Goal: Task Accomplishment & Management: Manage account settings

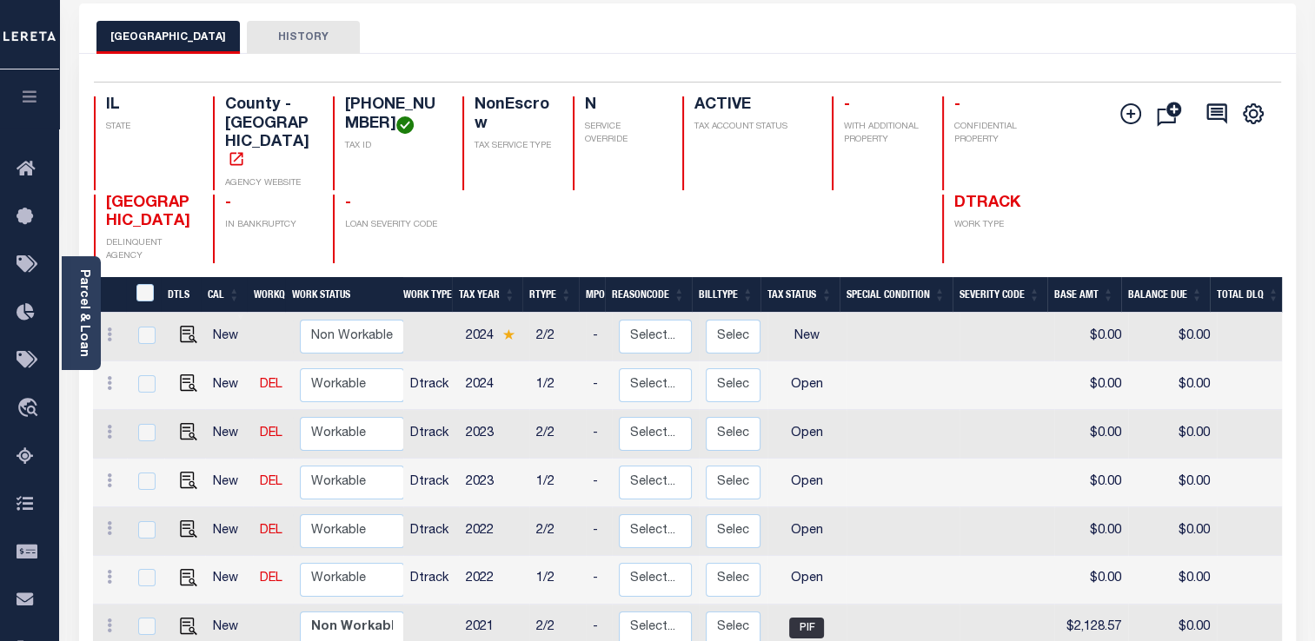
scroll to position [174, 0]
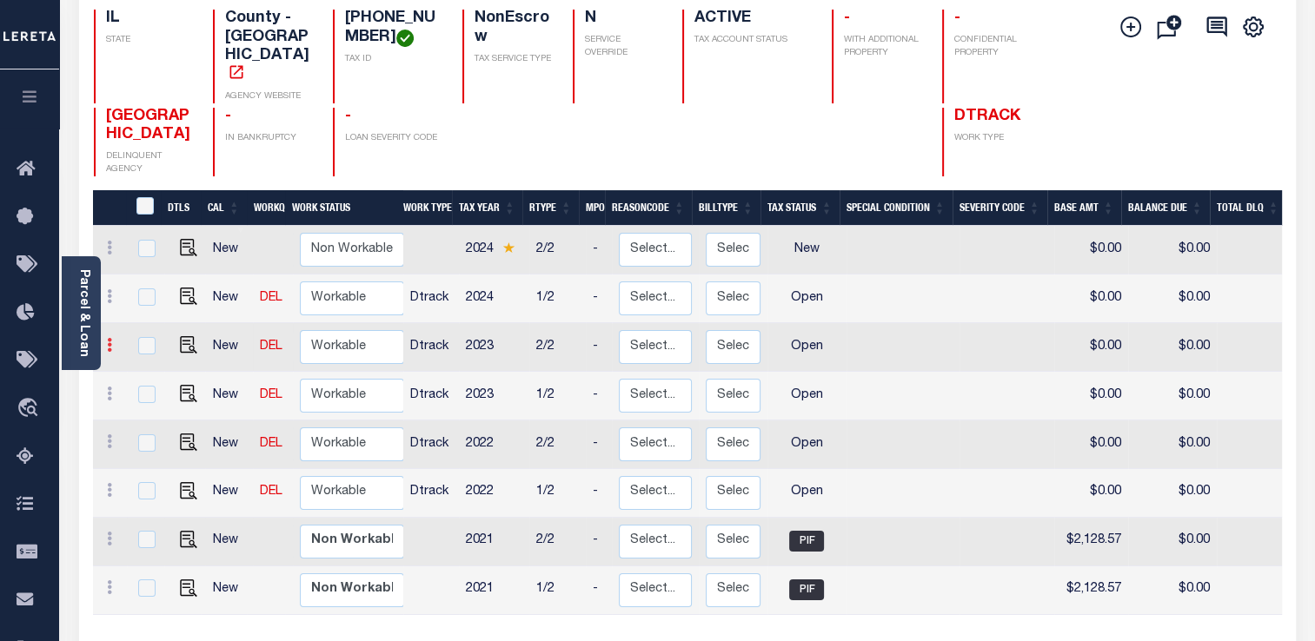
click at [109, 342] on icon at bounding box center [109, 345] width 5 height 14
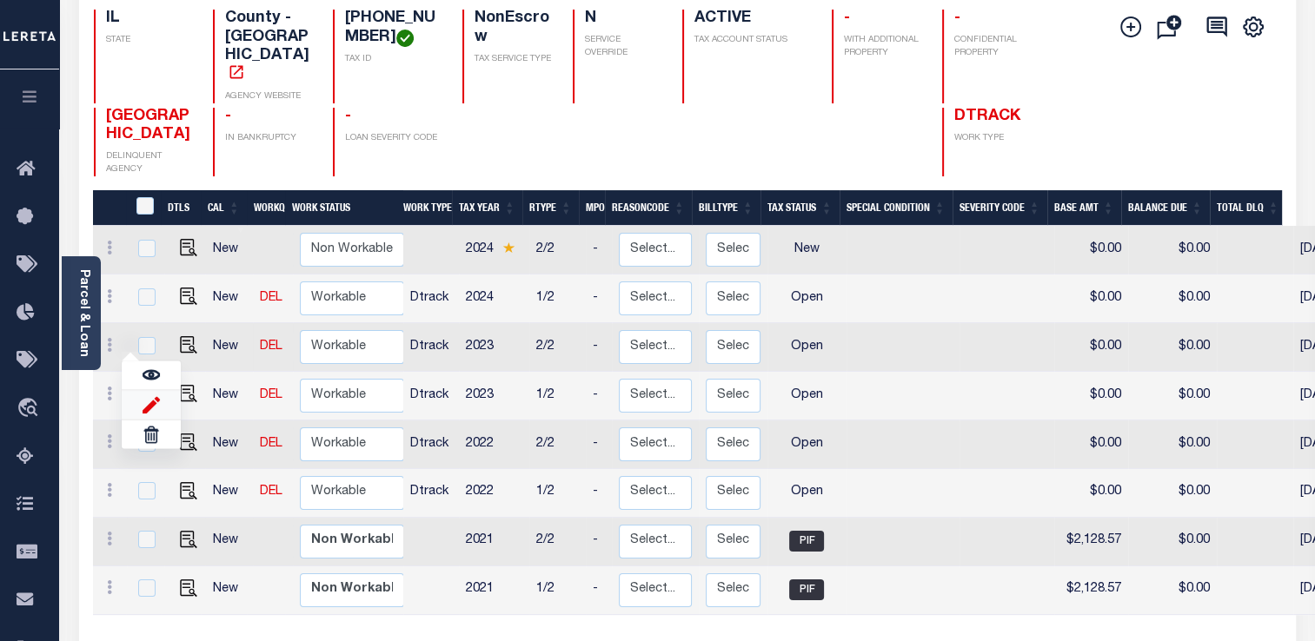
click at [149, 402] on img at bounding box center [151, 404] width 17 height 18
select select "OP2"
type input "$0.00"
type input "[DATE]"
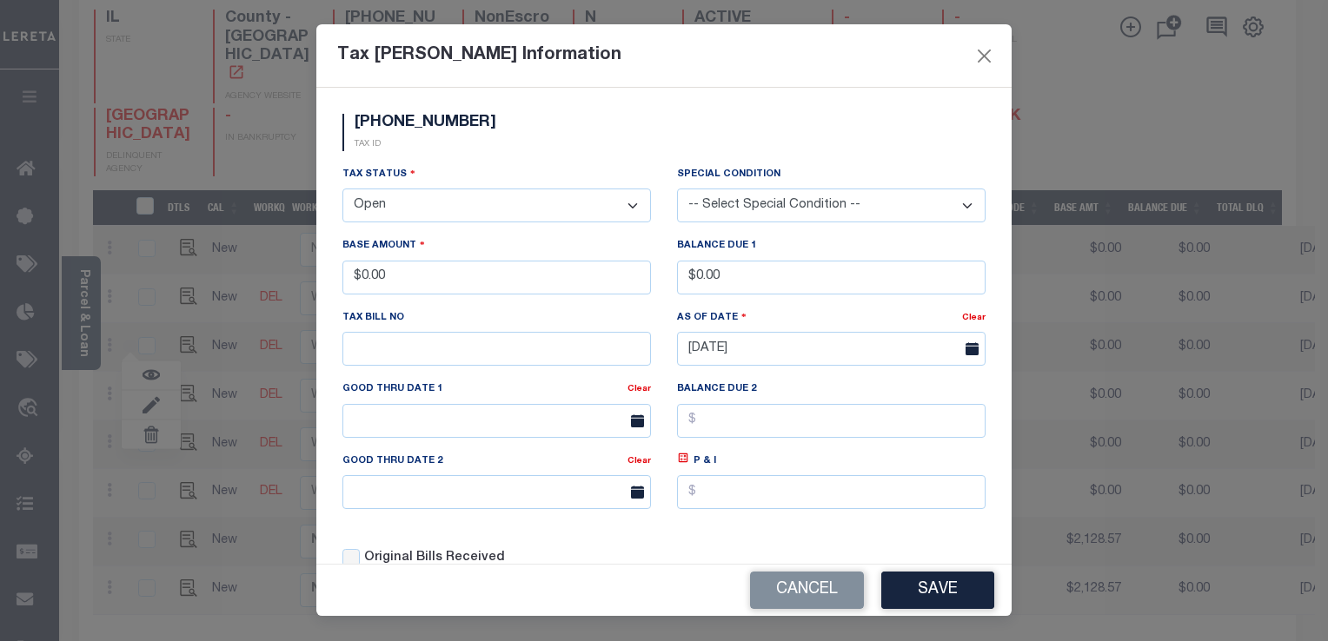
click at [502, 210] on select "- Select Status - Open Due/Unpaid Paid Incomplete No Tax Due Internal Refund Pr…" at bounding box center [496, 206] width 308 height 34
click at [497, 217] on select "- Select Status - Open Due/Unpaid Paid Incomplete No Tax Due Internal Refund Pr…" at bounding box center [496, 206] width 308 height 34
click at [495, 215] on select "- Select Status - Open Due/Unpaid Paid Incomplete No Tax Due Internal Refund Pr…" at bounding box center [496, 206] width 308 height 34
click at [747, 210] on select "-- Select Special Condition -- 3RD PARTY TAX LIEN AGENCY TAX LIEN (A.K.A Inside…" at bounding box center [831, 206] width 308 height 34
click at [985, 52] on button "Close" at bounding box center [984, 55] width 23 height 23
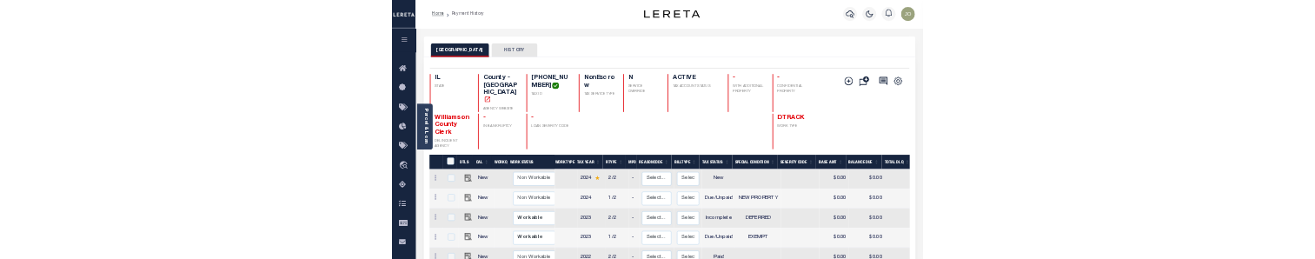
scroll to position [87, 0]
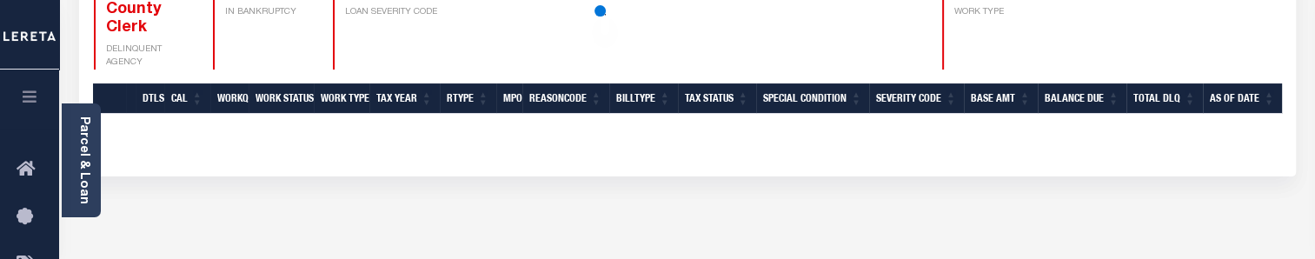
scroll to position [261, 0]
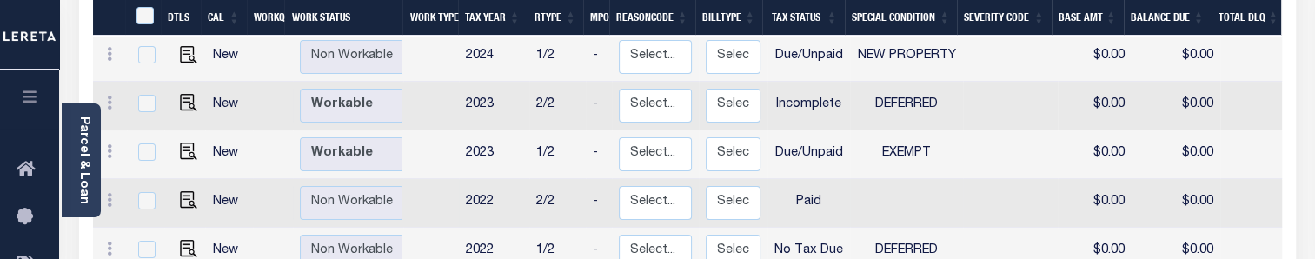
scroll to position [348, 0]
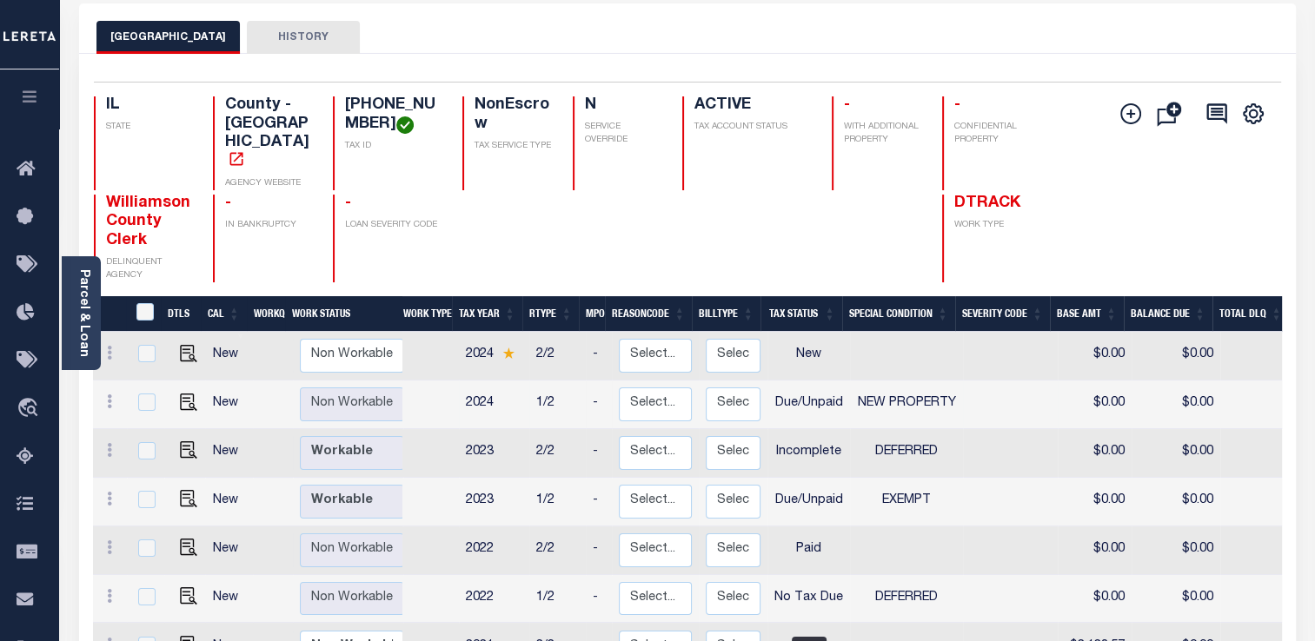
scroll to position [174, 0]
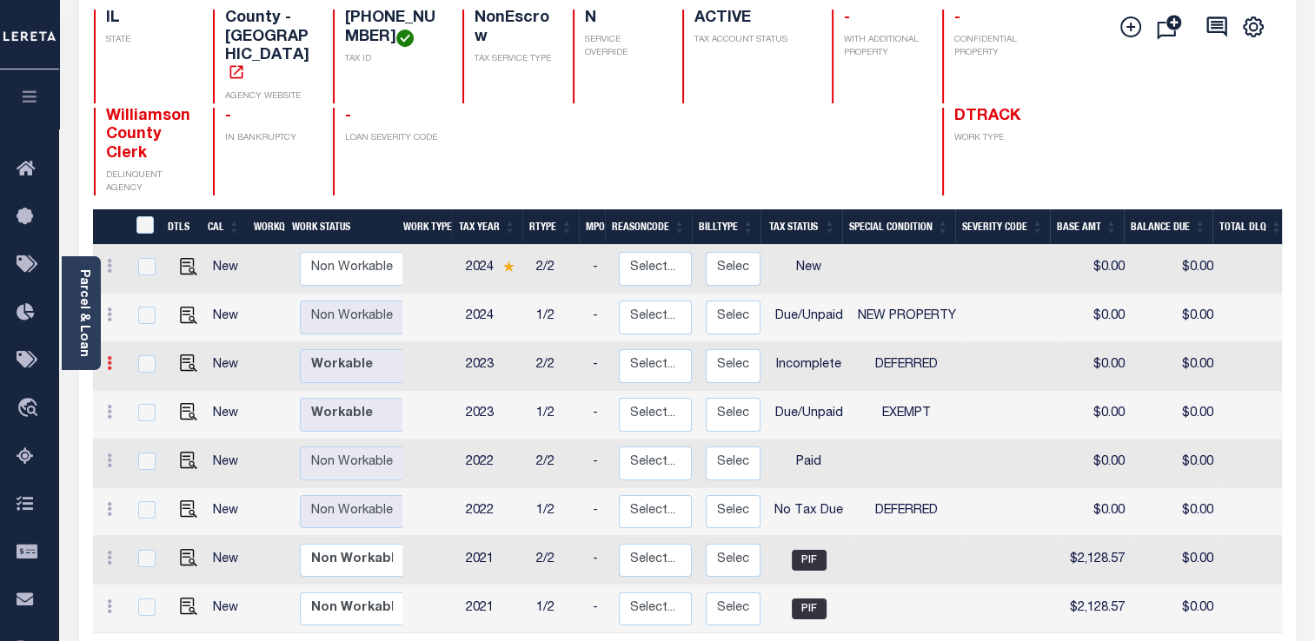
click at [111, 258] on link at bounding box center [109, 366] width 19 height 14
click at [150, 258] on img at bounding box center [151, 423] width 17 height 18
select select "INC"
select select "6"
type input "$0.00"
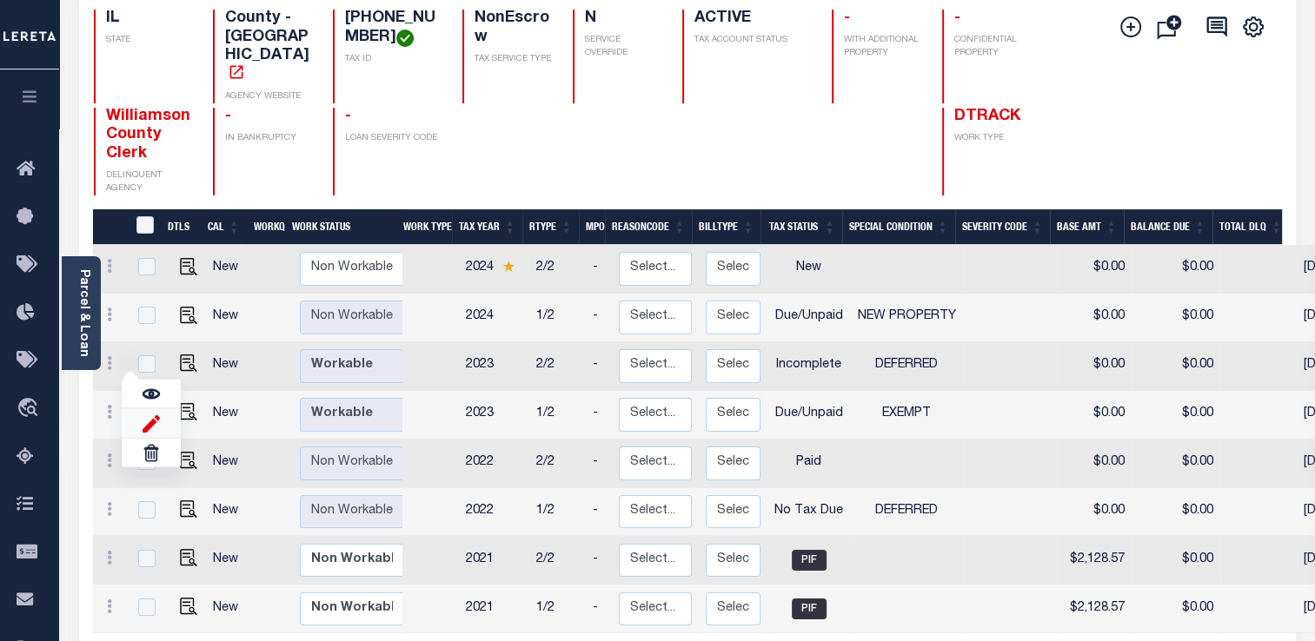
type input "$0.00"
type input "[DATE]"
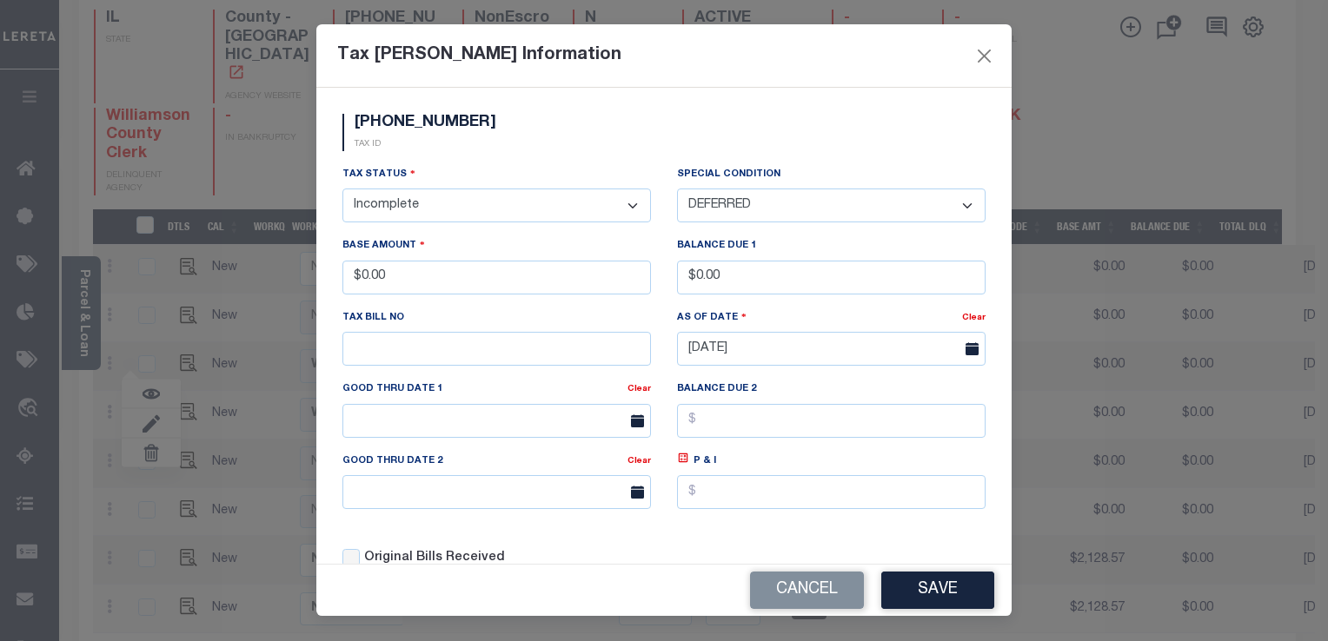
click at [736, 213] on select "-- Select Special Condition -- 3RD PARTY TAX LIEN AGENCY TAX LIEN (A.K.A Inside…" at bounding box center [831, 206] width 308 height 34
select select "20"
click at [677, 189] on select "-- Select Special Condition -- 3RD PARTY TAX LIEN AGENCY TAX LIEN (A.K.A Inside…" at bounding box center [831, 206] width 308 height 34
click at [922, 258] on button "Save" at bounding box center [937, 590] width 113 height 37
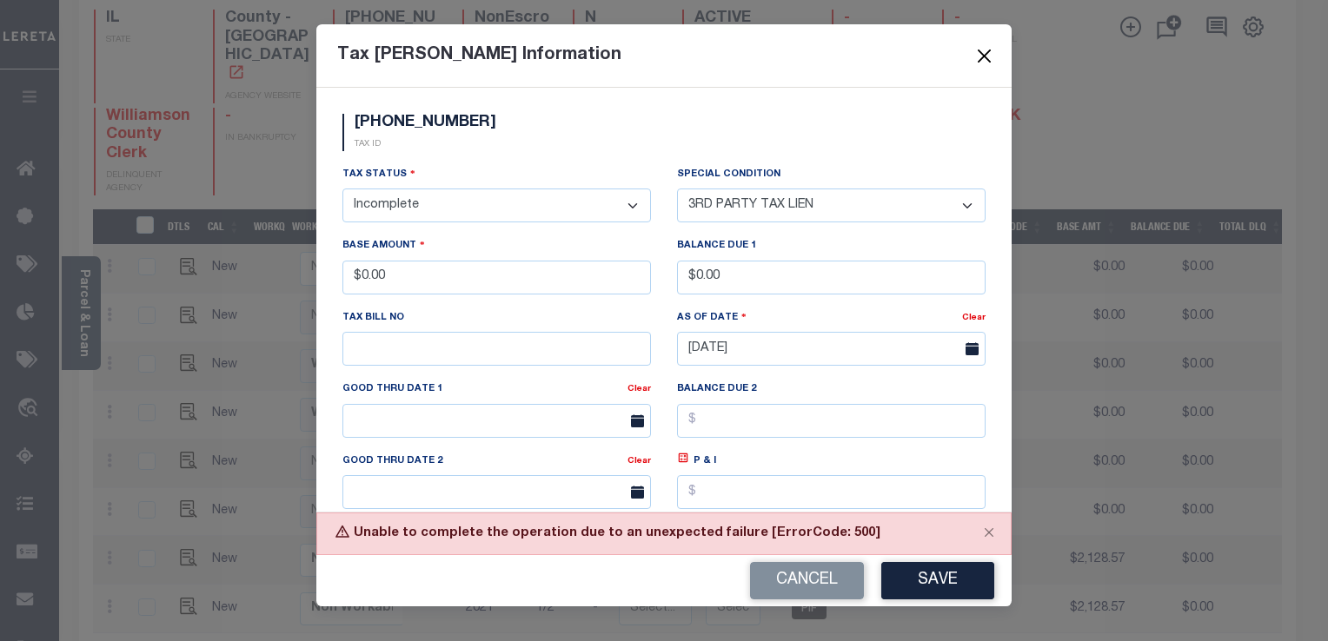
click at [979, 56] on button "Close" at bounding box center [984, 55] width 23 height 23
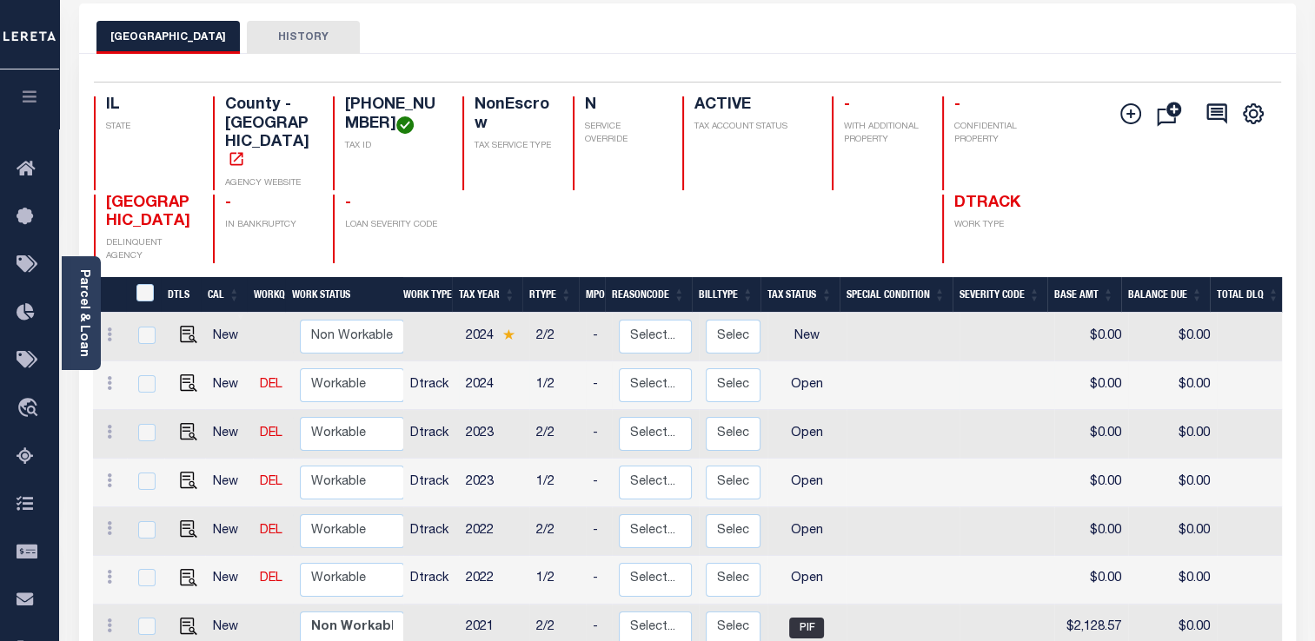
scroll to position [174, 0]
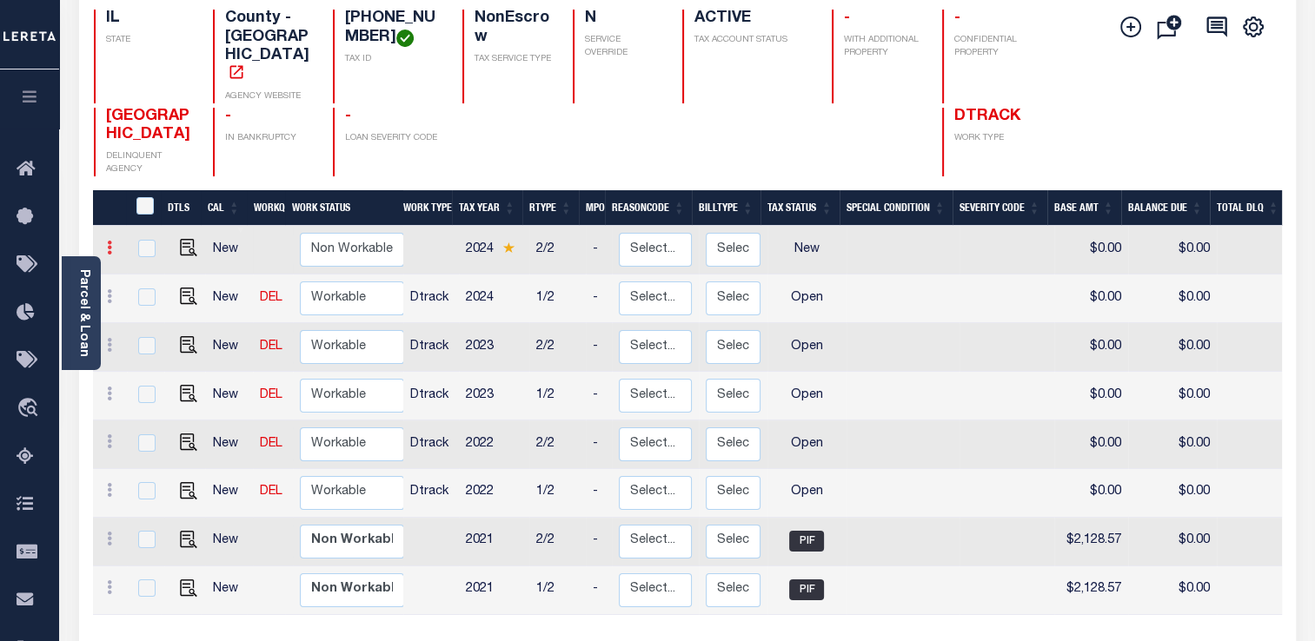
click at [115, 243] on link at bounding box center [109, 250] width 19 height 14
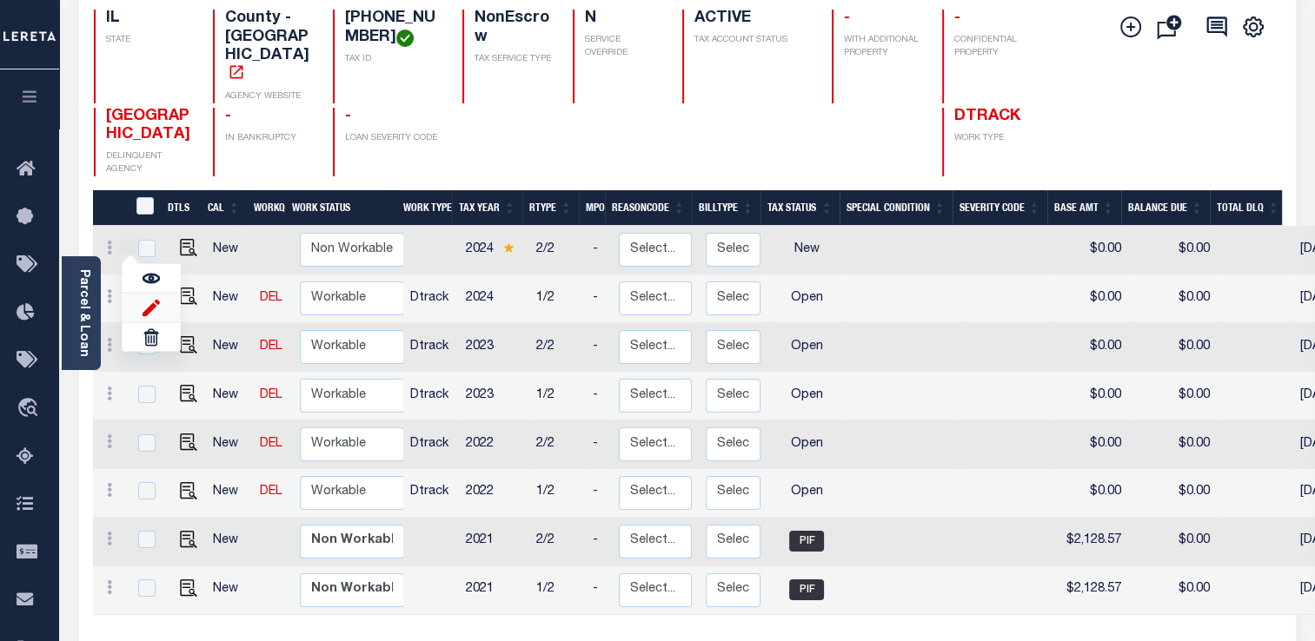
click at [155, 303] on img at bounding box center [151, 307] width 17 height 18
select select "NW2"
type input "$0.00"
type input "[DATE]"
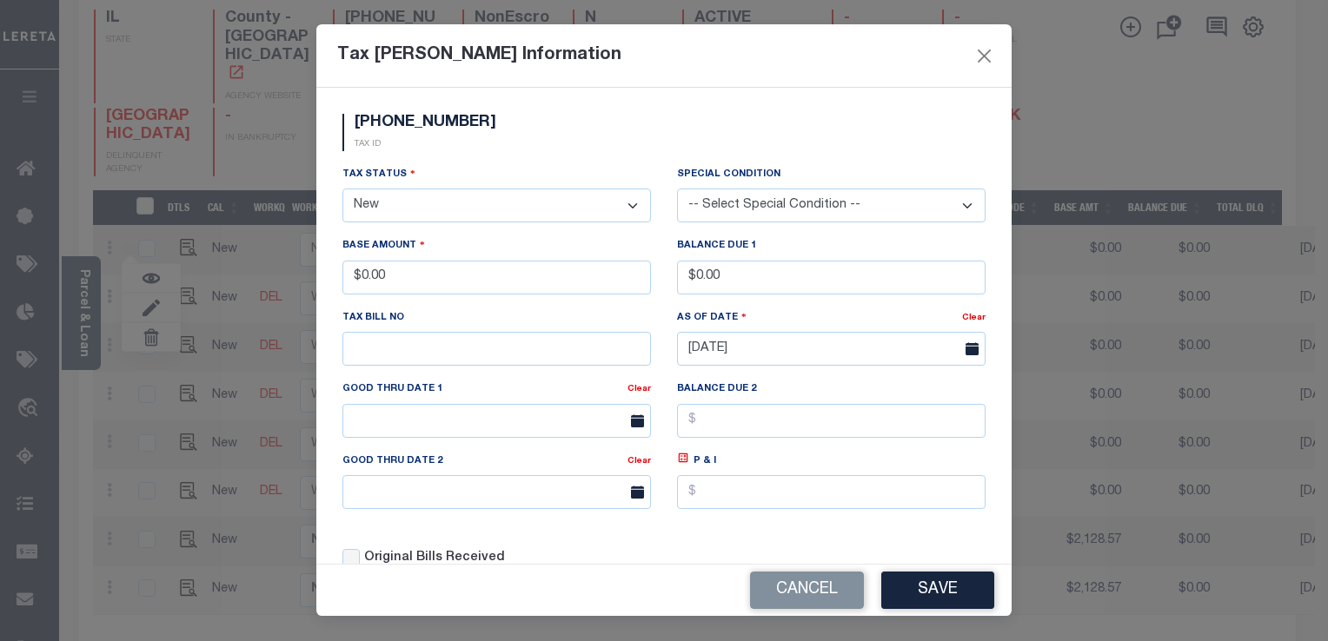
click at [743, 215] on select "-- Select Special Condition -- 3RD PARTY TAX LIEN AGENCY TAX LIEN (A.K.A Inside…" at bounding box center [831, 206] width 308 height 34
click at [732, 203] on select "-- Select Special Condition -- 3RD PARTY TAX LIEN AGENCY TAX LIEN (A.K.A Inside…" at bounding box center [831, 206] width 308 height 34
select select "20"
click at [677, 189] on select "-- Select Special Condition -- 3RD PARTY TAX LIEN AGENCY TAX LIEN (A.K.A Inside…" at bounding box center [831, 206] width 308 height 34
click at [908, 589] on button "Save" at bounding box center [937, 590] width 113 height 37
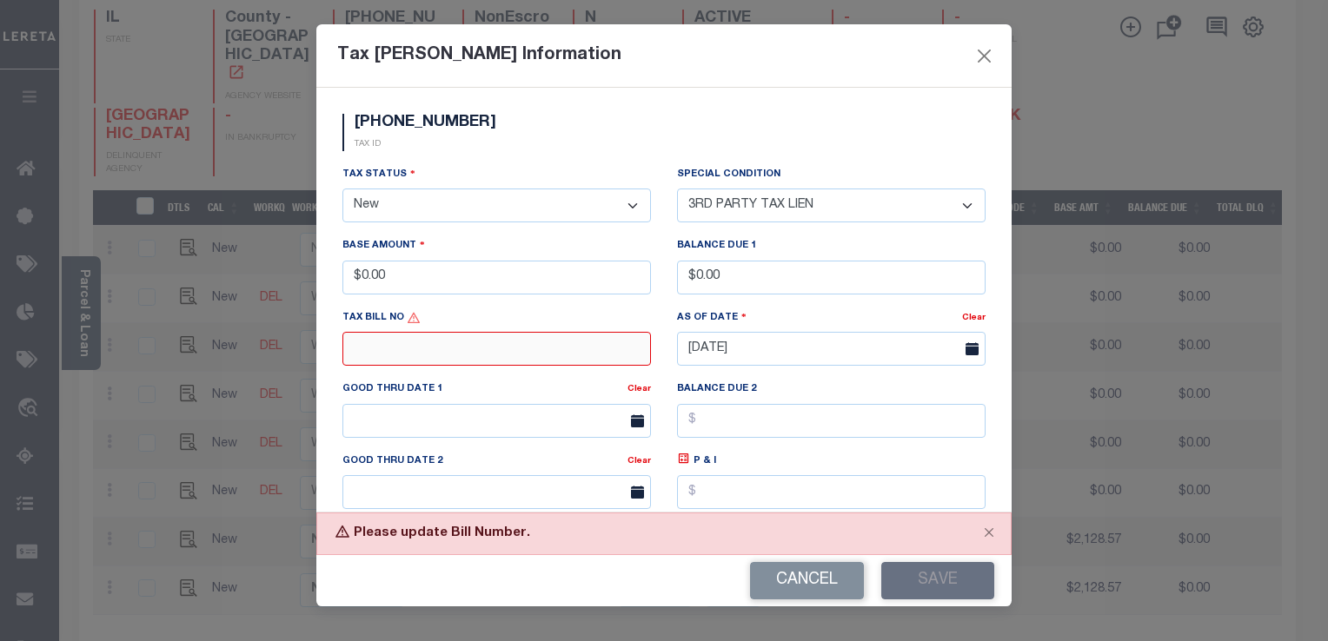
click at [523, 342] on input "text" at bounding box center [496, 349] width 308 height 34
type input "1"
click at [937, 582] on button "Save" at bounding box center [937, 580] width 113 height 37
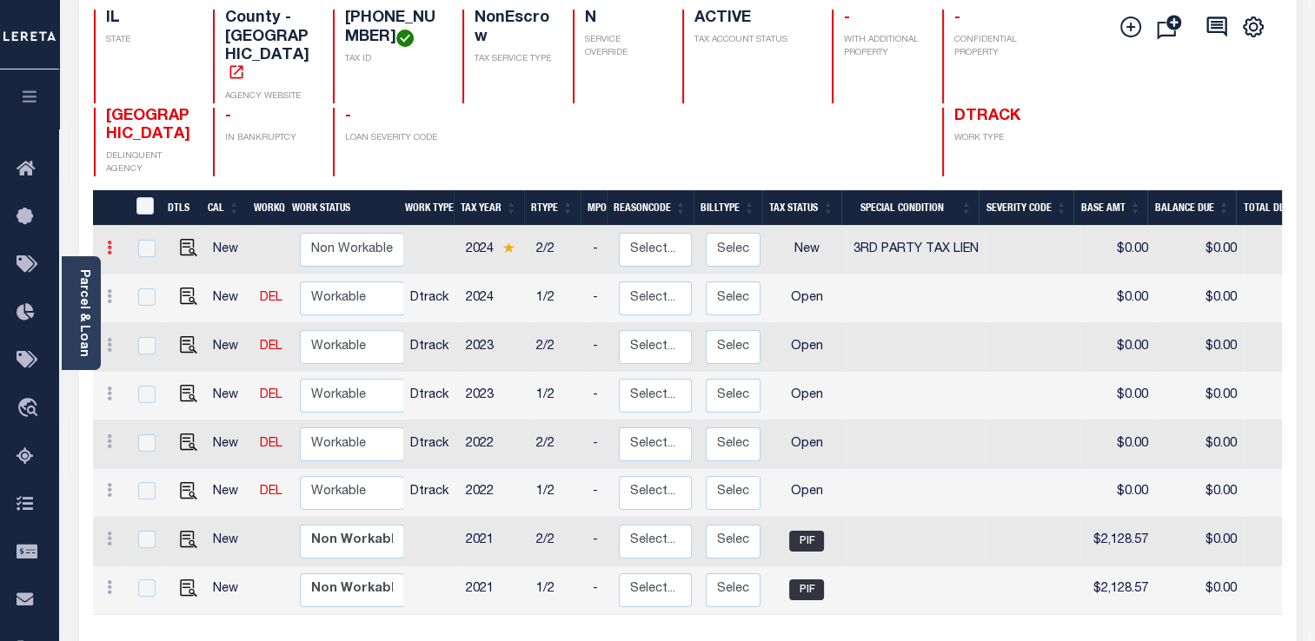
click at [115, 243] on link at bounding box center [109, 250] width 19 height 14
click at [358, 251] on select "Non Workable Workable" at bounding box center [352, 250] width 104 height 34
checkbox input "true"
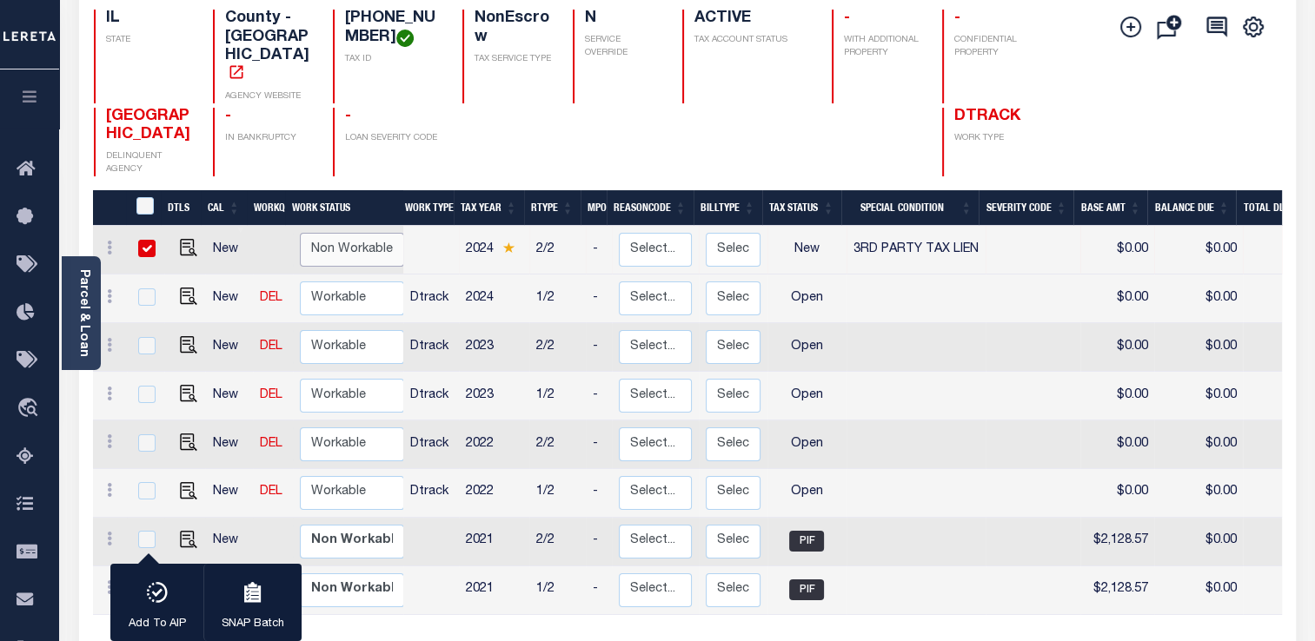
click at [358, 251] on select "Non Workable Workable" at bounding box center [352, 250] width 104 height 34
checkbox input "false"
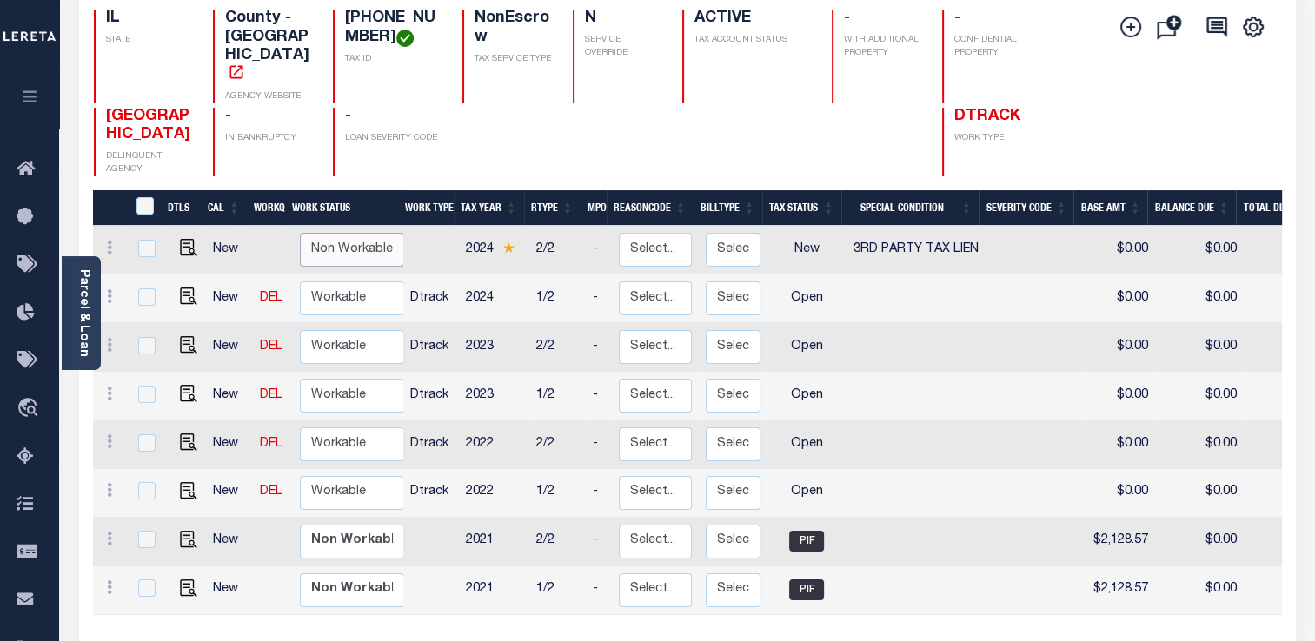
click at [358, 251] on select "Non Workable Workable" at bounding box center [352, 250] width 104 height 34
checkbox input "true"
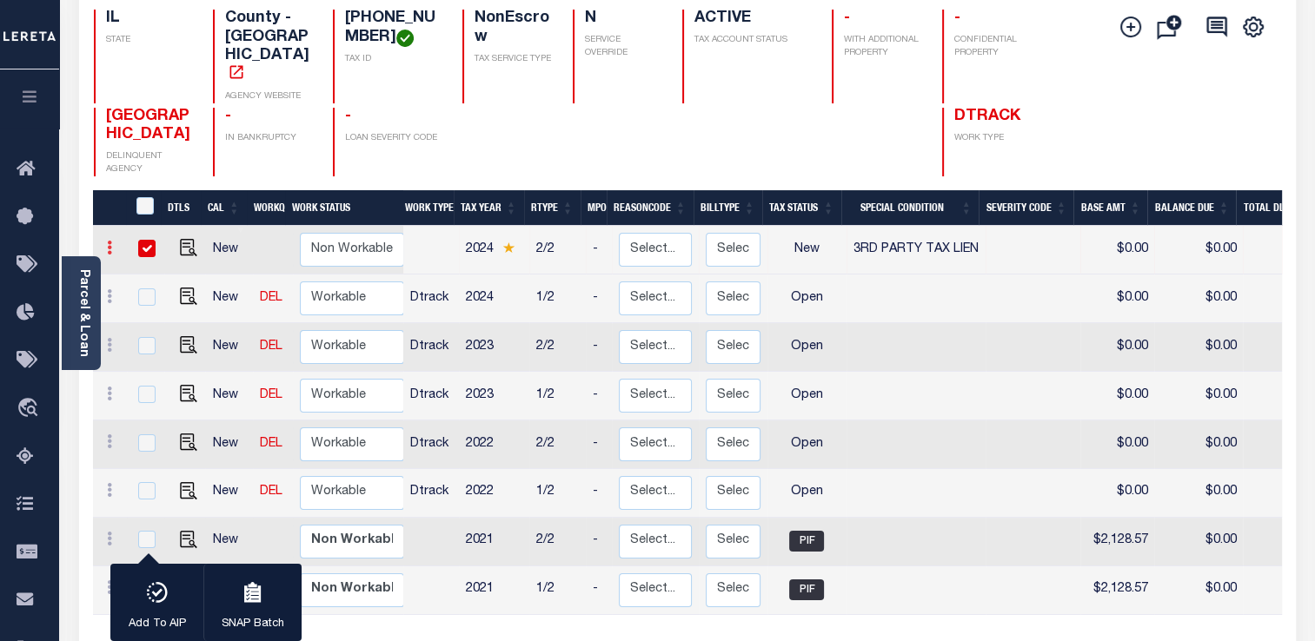
click at [110, 242] on icon at bounding box center [109, 248] width 5 height 14
click at [135, 304] on link at bounding box center [151, 307] width 59 height 29
select select "20"
type input "$0.00"
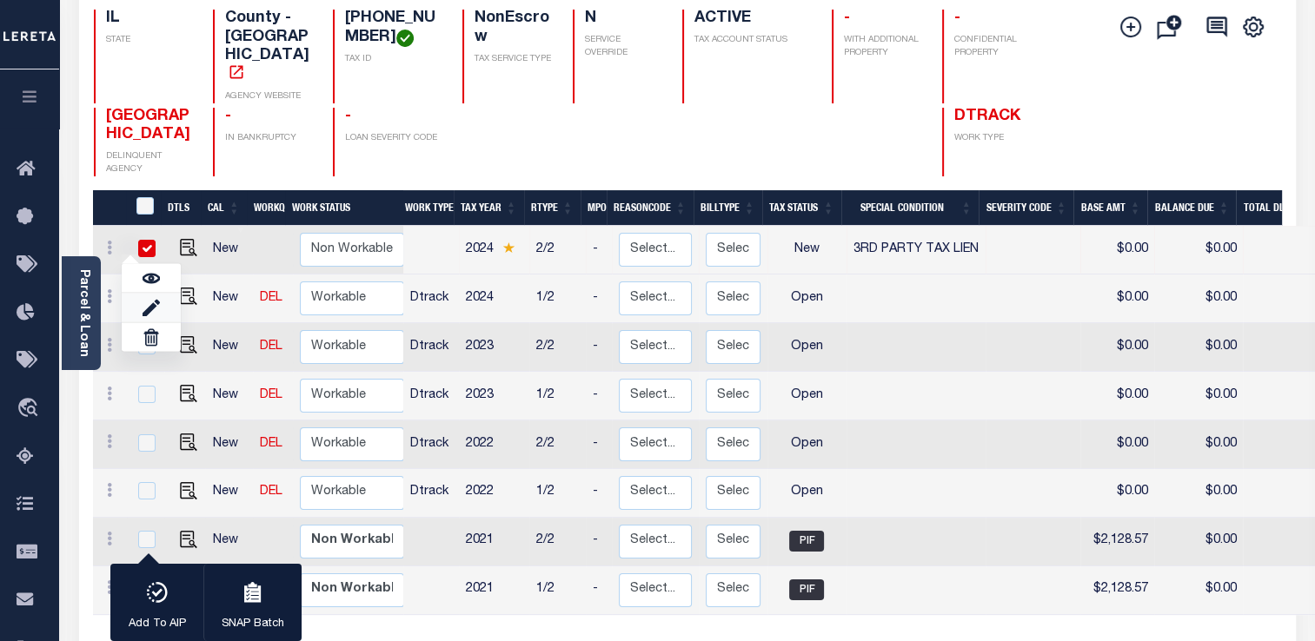
type input "1"
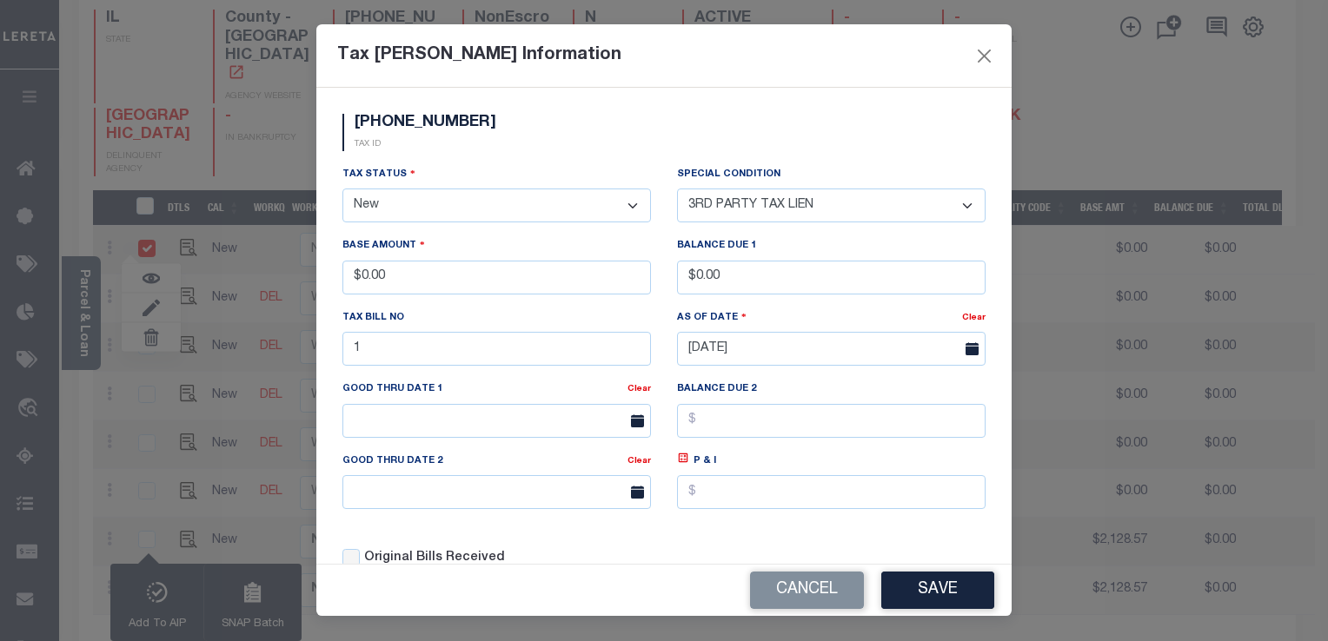
click at [717, 218] on select "-- Select Special Condition -- 3RD PARTY TAX LIEN AGENCY TAX LIEN (A.K.A Inside…" at bounding box center [831, 206] width 308 height 34
click at [716, 204] on select "-- Select Special Condition -- 3RD PARTY TAX LIEN AGENCY TAX LIEN (A.K.A Inside…" at bounding box center [831, 206] width 308 height 34
click at [677, 189] on select "-- Select Special Condition -- 3RD PARTY TAX LIEN AGENCY TAX LIEN (A.K.A Inside…" at bounding box center [831, 206] width 308 height 34
click at [927, 575] on button "Save" at bounding box center [937, 590] width 113 height 37
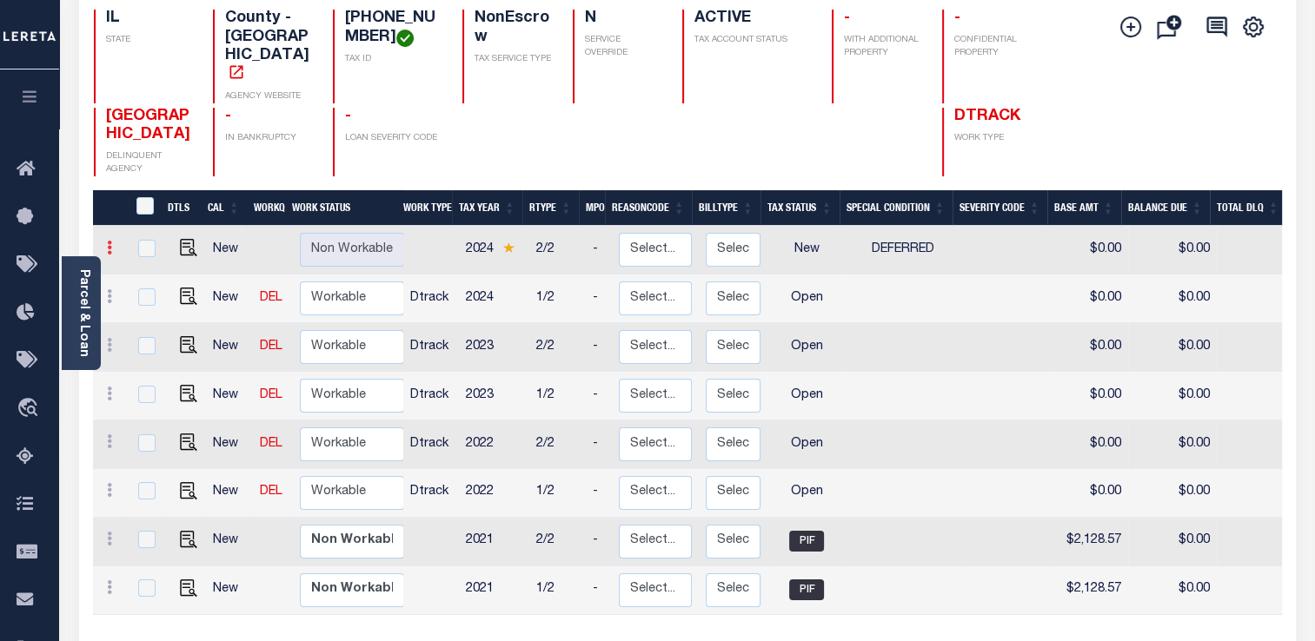
click at [118, 243] on link at bounding box center [109, 250] width 19 height 14
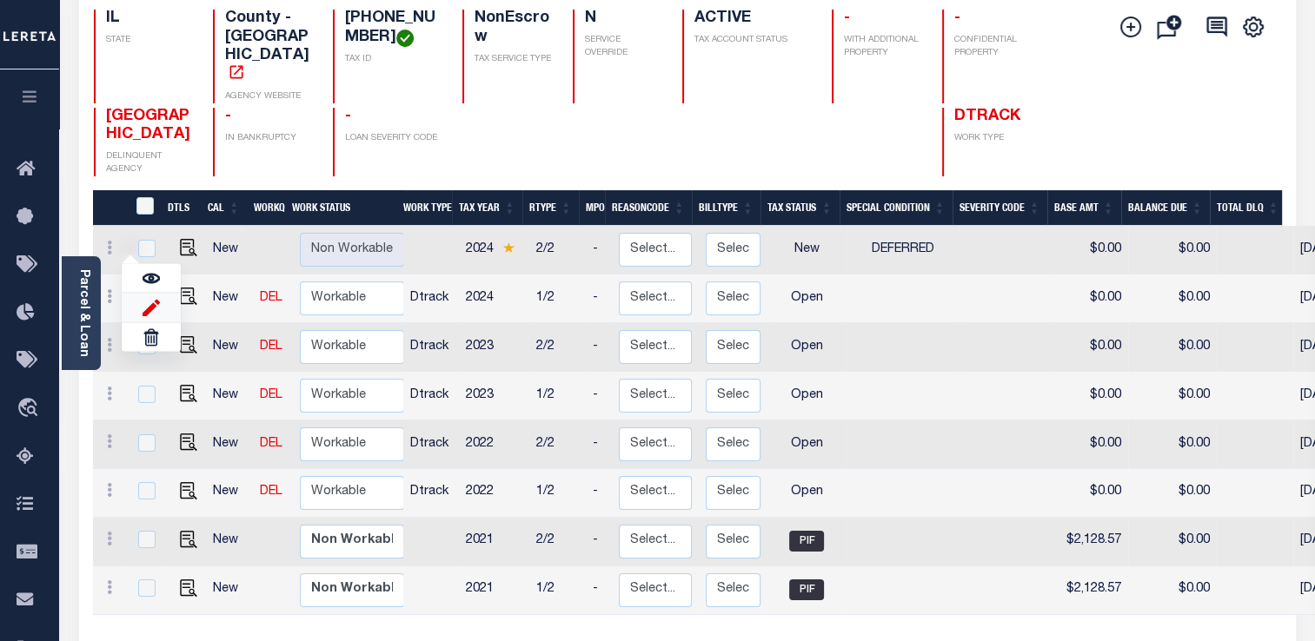
click at [146, 298] on img at bounding box center [151, 307] width 17 height 18
select select "6"
type input "$0.00"
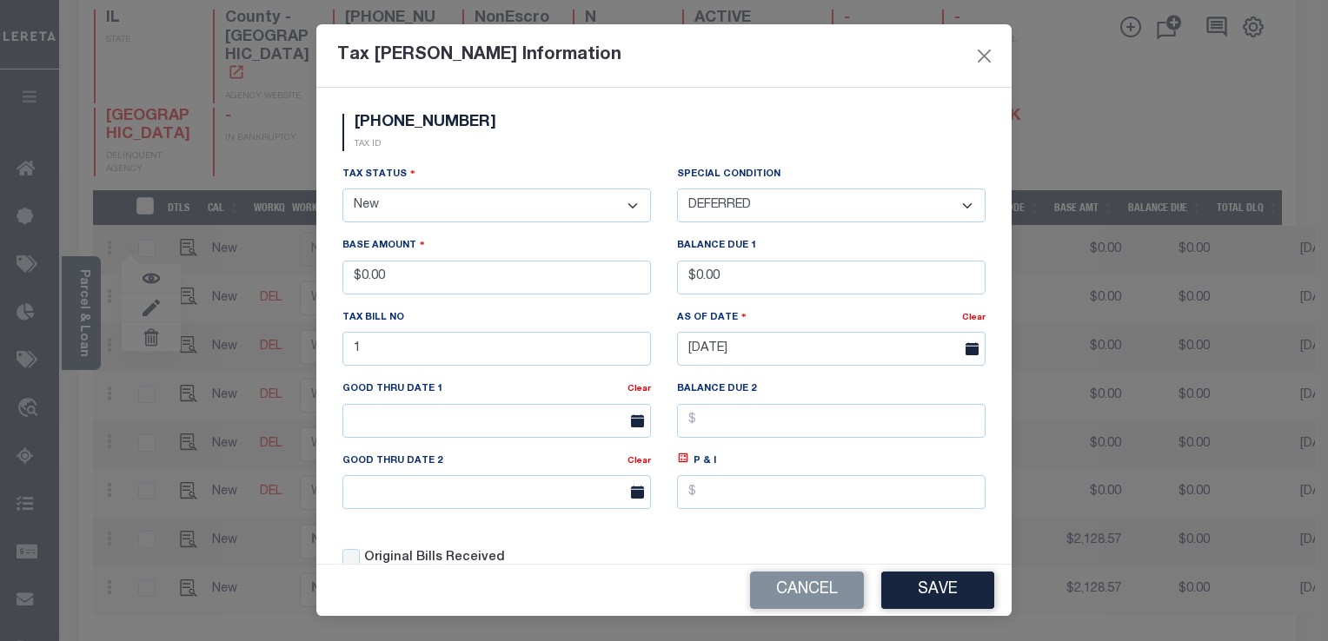
click at [678, 207] on select "-- Select Special Condition -- 3RD PARTY TAX LIEN AGENCY TAX LIEN (A.K.A Inside…" at bounding box center [831, 206] width 308 height 34
click at [722, 211] on select "-- Select Special Condition -- 3RD PARTY TAX LIEN AGENCY TAX LIEN (A.K.A Inside…" at bounding box center [831, 206] width 308 height 34
click at [677, 189] on select "-- Select Special Condition -- 3RD PARTY TAX LIEN AGENCY TAX LIEN (A.K.A Inside…" at bounding box center [831, 206] width 308 height 34
click at [900, 591] on button "Save" at bounding box center [937, 590] width 113 height 37
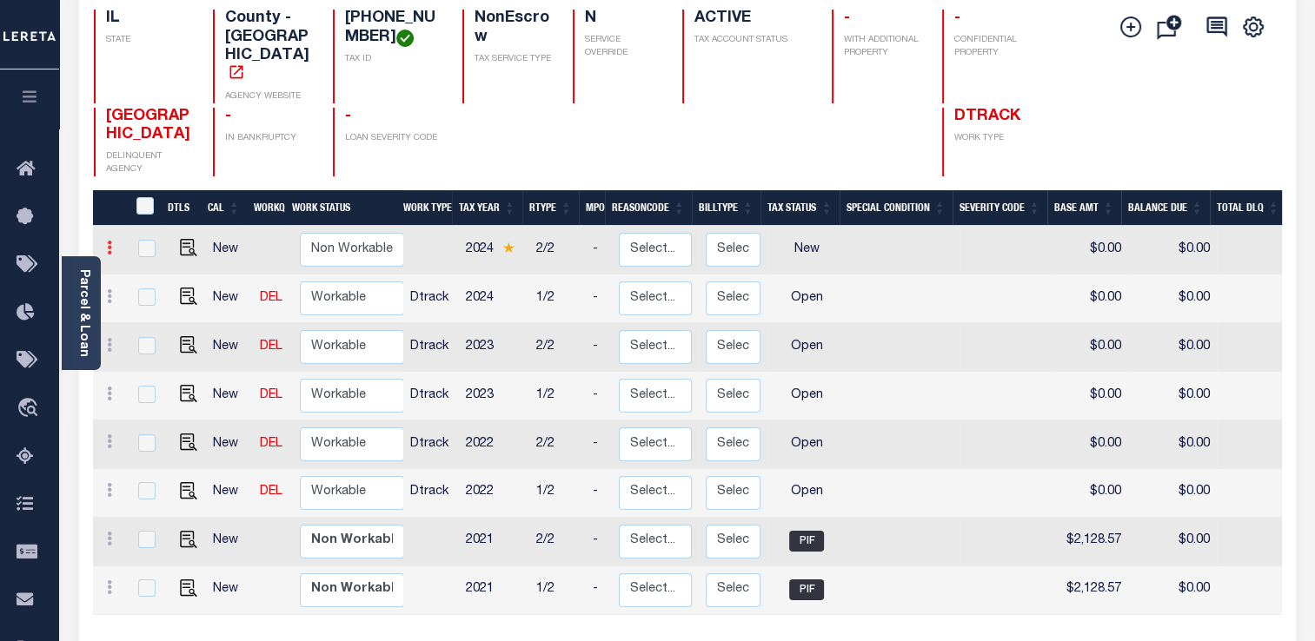
click at [111, 242] on icon at bounding box center [109, 248] width 5 height 14
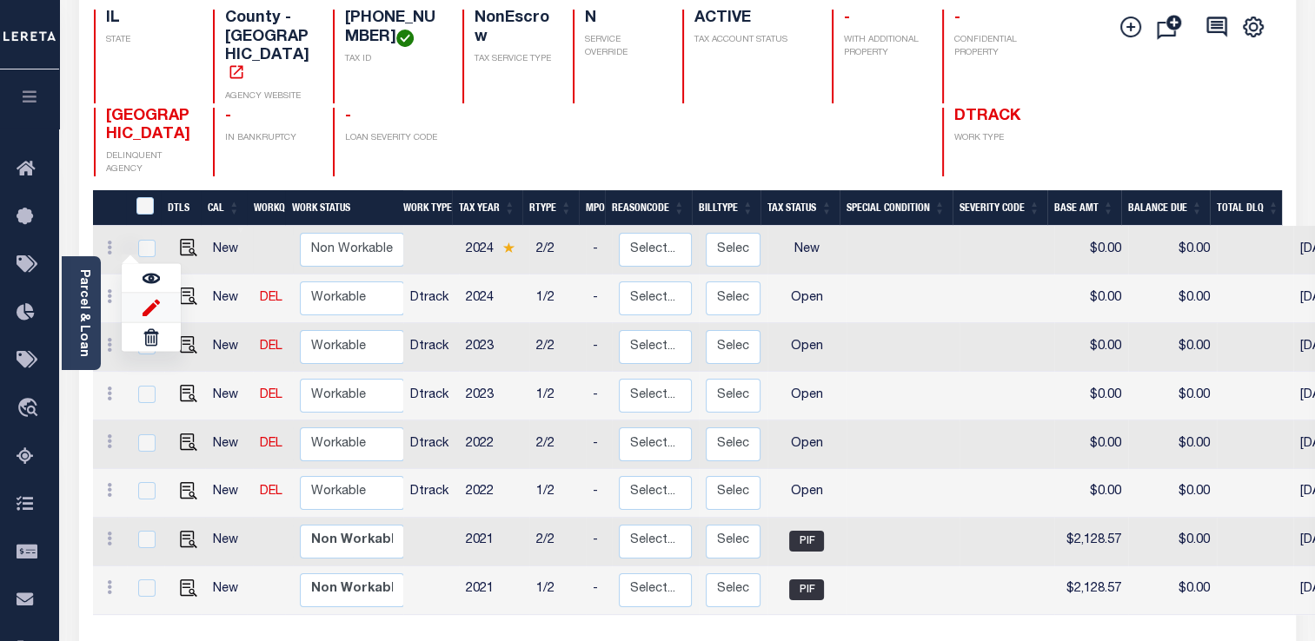
click at [149, 308] on img at bounding box center [151, 307] width 17 height 18
select select "0"
type input "$0.00"
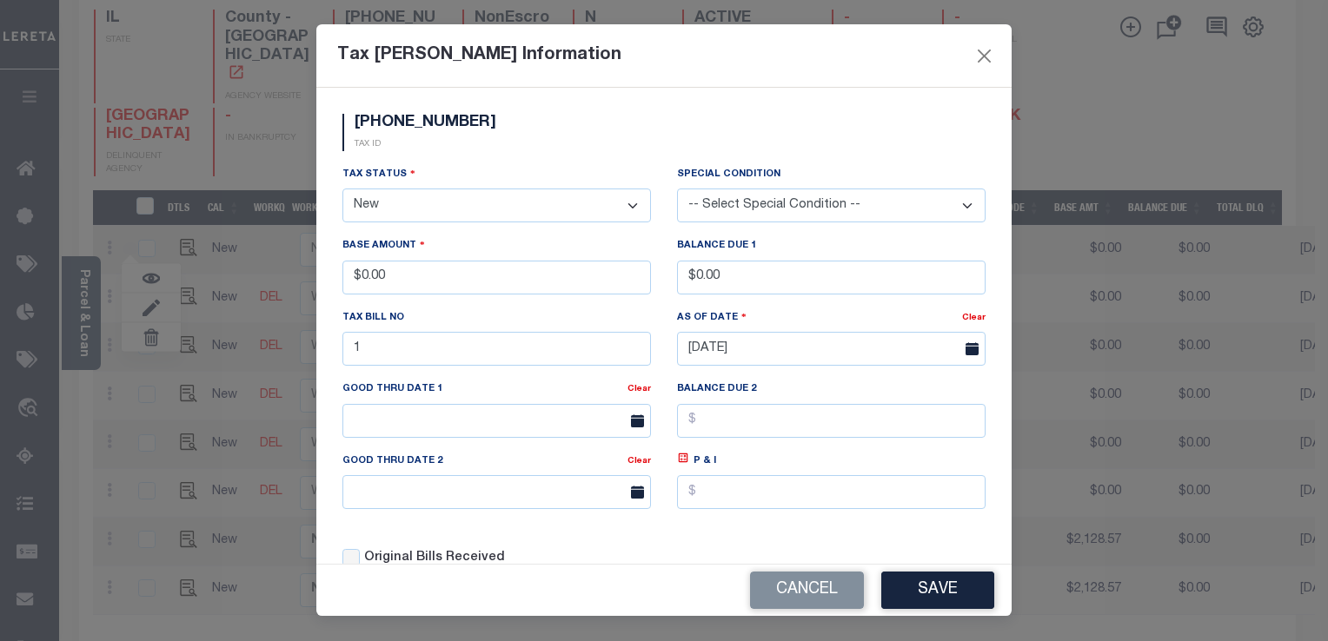
click at [742, 205] on select "-- Select Special Condition -- 3RD PARTY TAX LIEN AGENCY TAX LIEN (A.K.A Inside…" at bounding box center [831, 206] width 308 height 34
select select "6"
click at [677, 189] on select "-- Select Special Condition -- 3RD PARTY TAX LIEN AGENCY TAX LIEN (A.K.A Inside…" at bounding box center [831, 206] width 308 height 34
click at [918, 572] on button "Save" at bounding box center [937, 590] width 113 height 37
